Goal: Task Accomplishment & Management: Complete application form

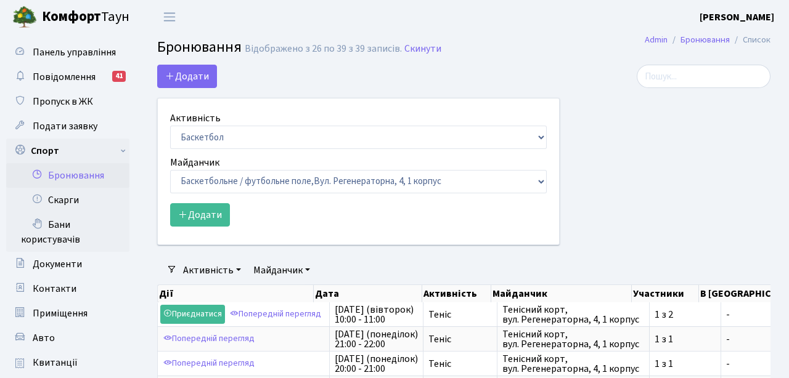
select select "25"
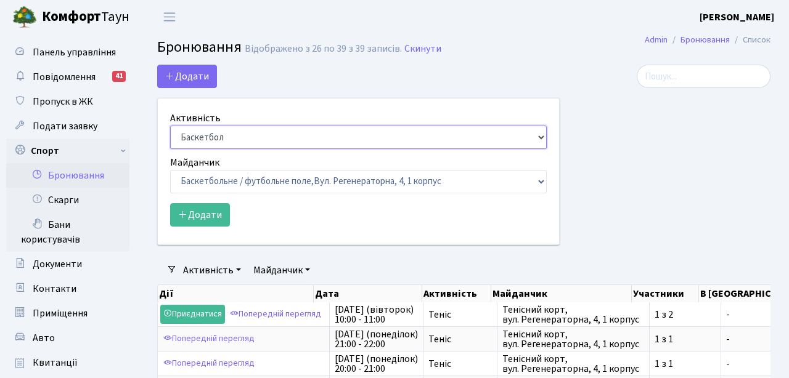
click at [213, 131] on select "Баскетбол Волейбол Йога Катання на роликах Настільний теніс [PERSON_NAME] Фітнес" at bounding box center [358, 137] width 376 height 23
select select "1"
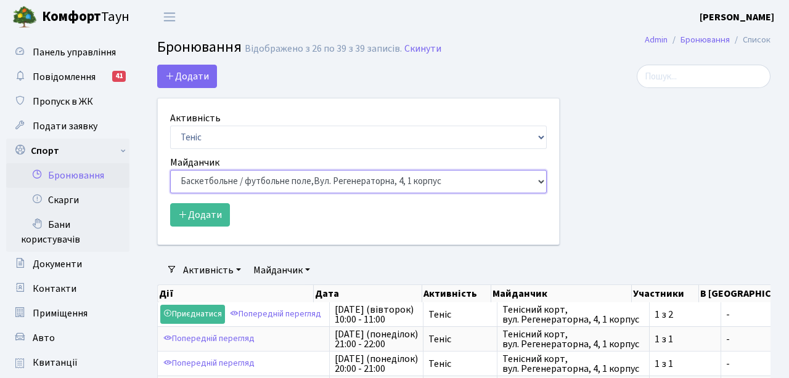
click at [258, 180] on select "Баскетбольне / футбольне поле, [GEOGRAPHIC_DATA]. [STREET_ADDRESS]. [STREET_ADD…" at bounding box center [358, 181] width 376 height 23
select select "1"
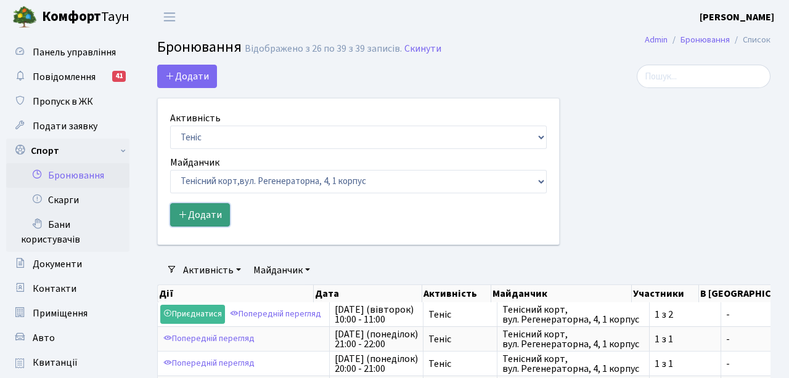
click at [211, 221] on button "Додати" at bounding box center [200, 214] width 60 height 23
